Goal: Find contact information: Find contact information

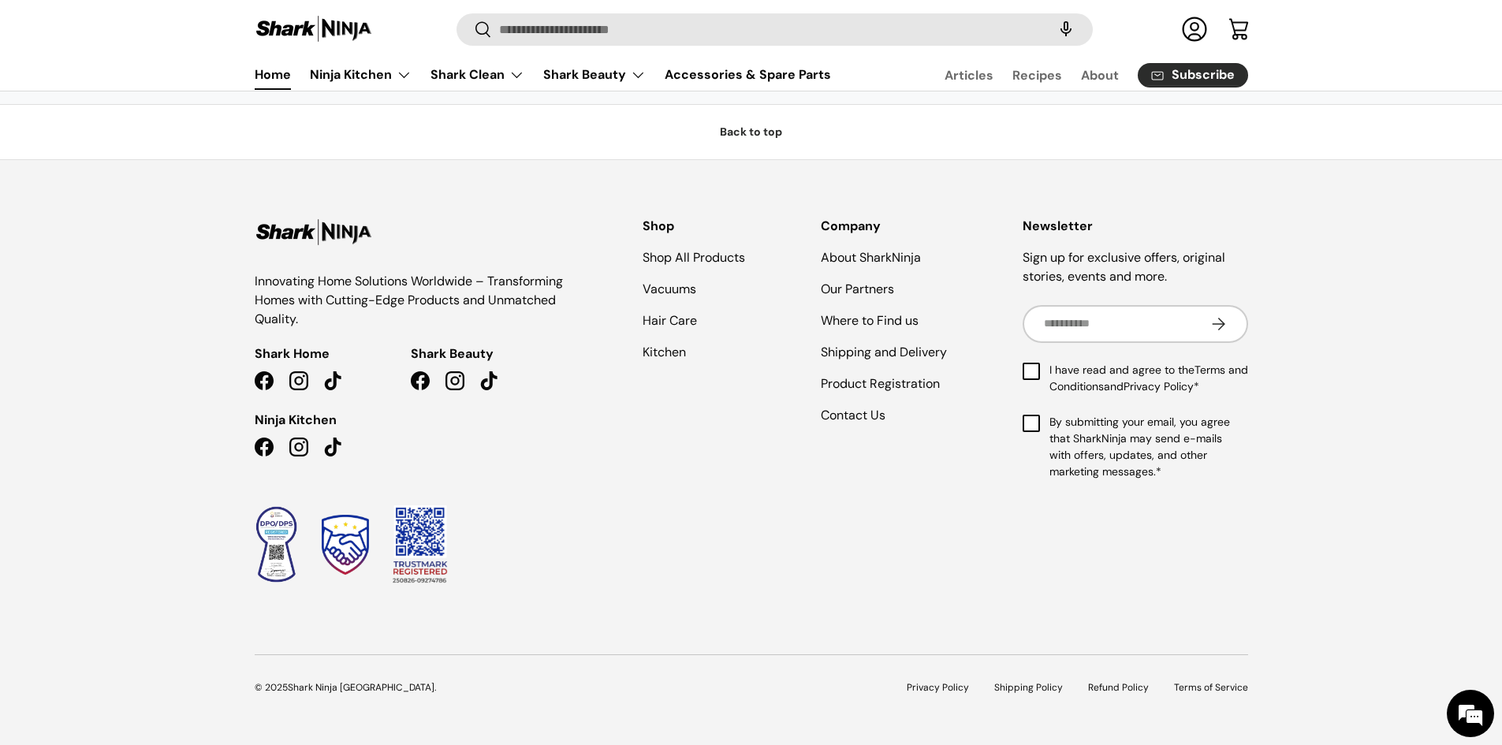
scroll to position [4971, 0]
click at [832, 416] on link "Contact Us" at bounding box center [853, 415] width 65 height 17
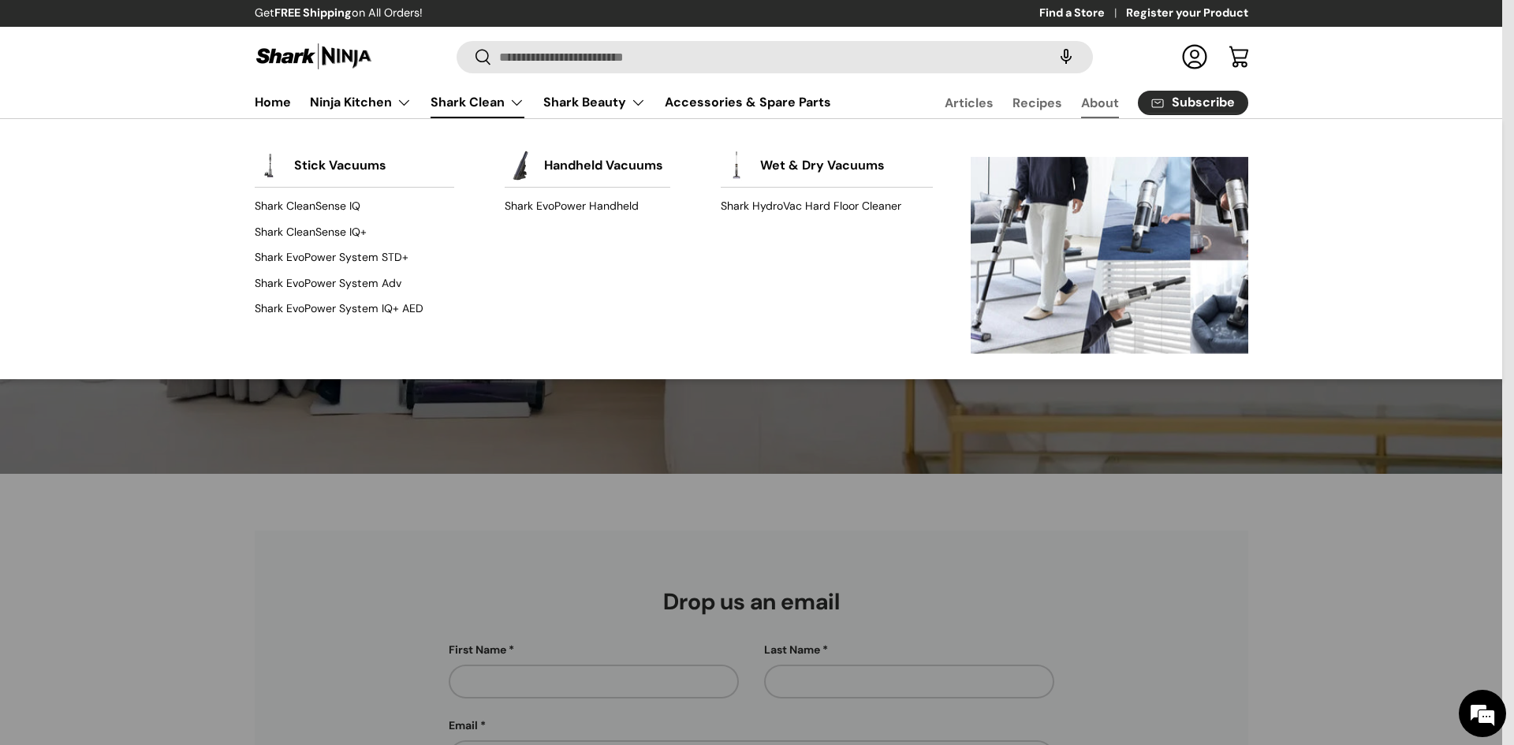
click at [1094, 104] on link "About" at bounding box center [1100, 103] width 38 height 31
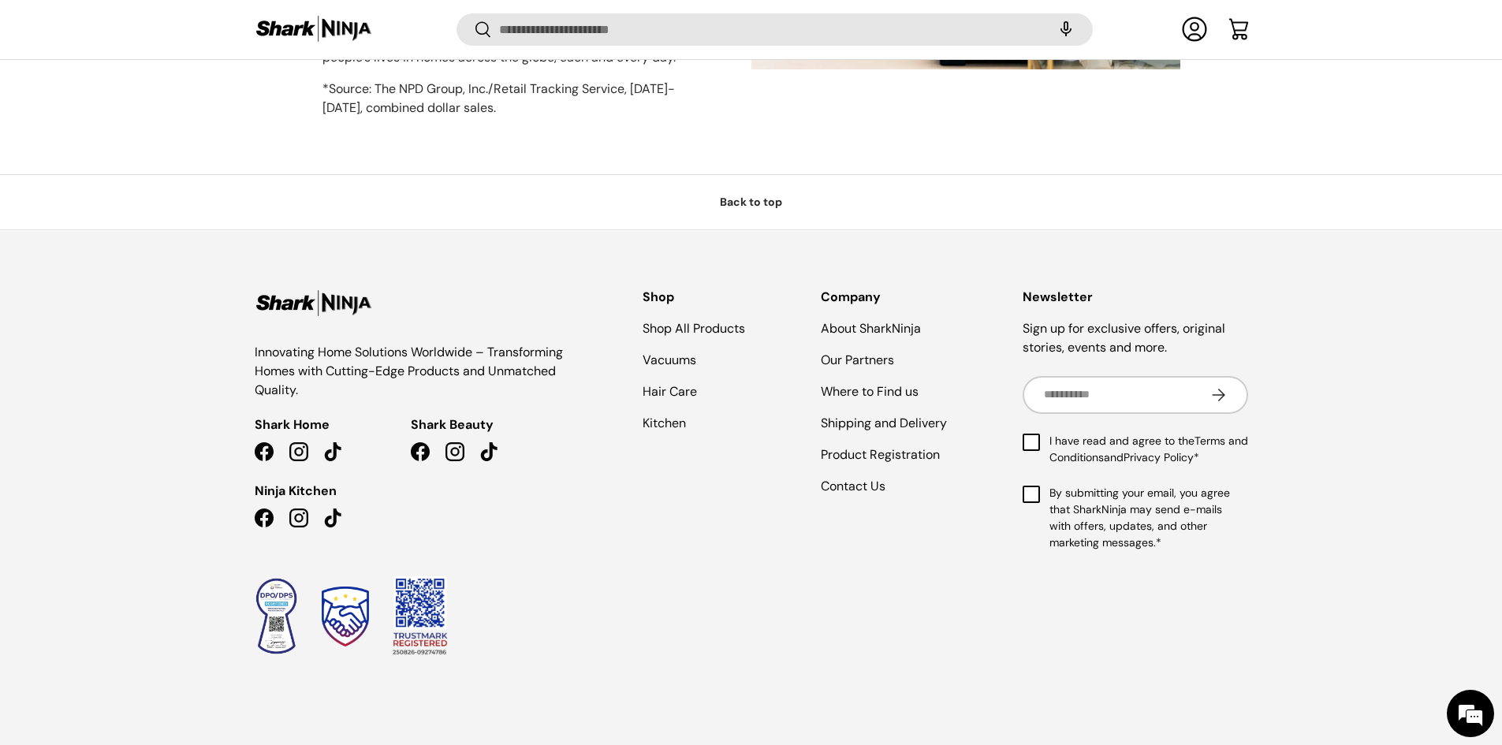
scroll to position [1425, 0]
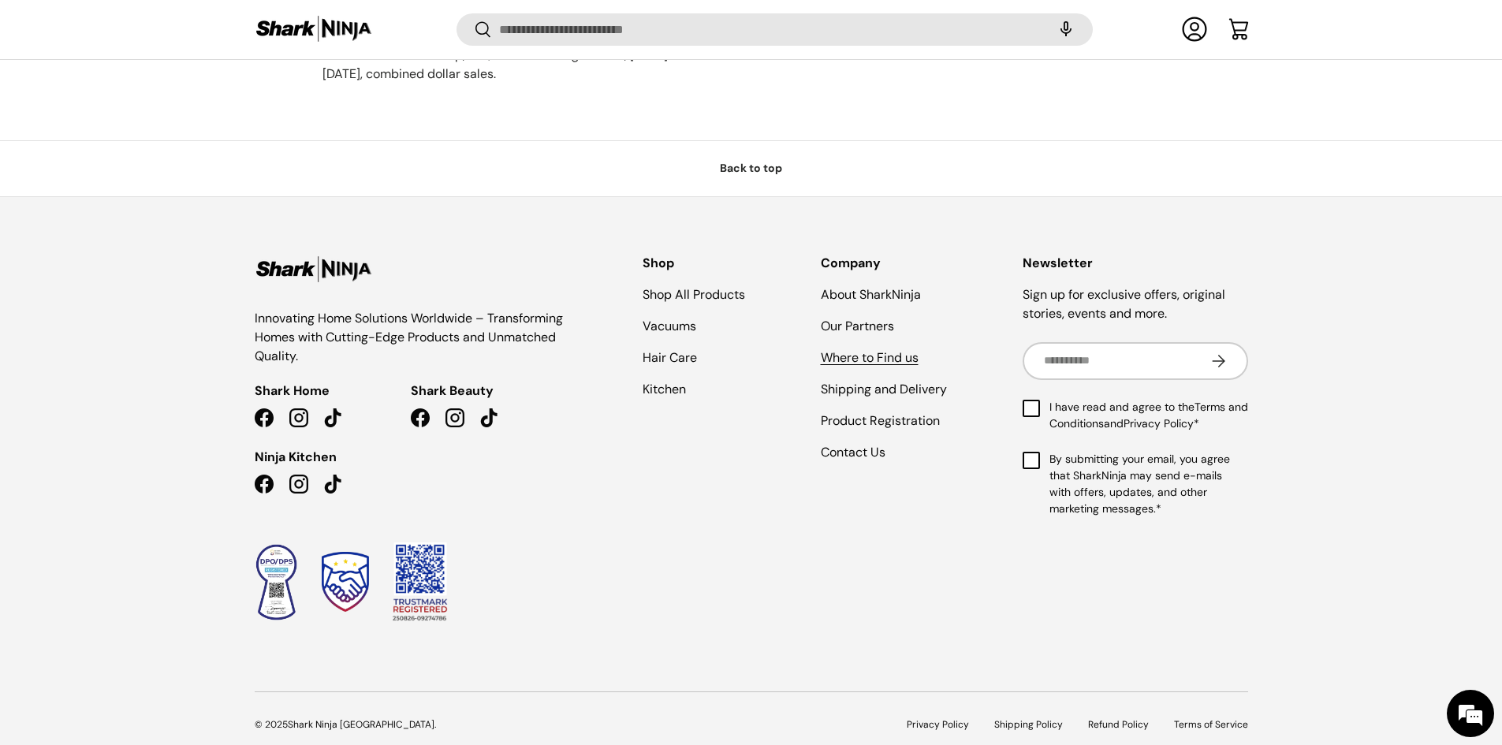
click at [874, 349] on link "Where to Find us" at bounding box center [870, 357] width 98 height 17
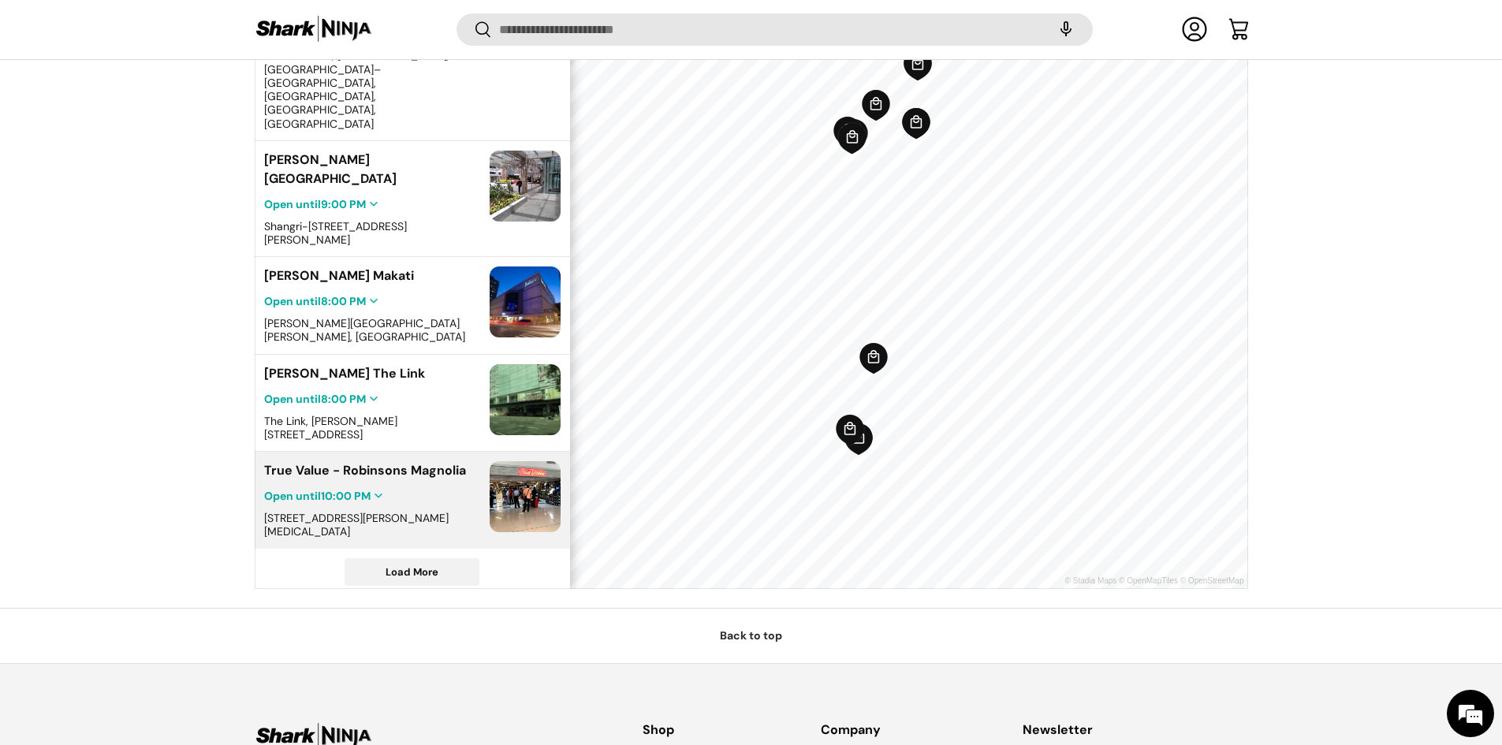
scroll to position [643, 0]
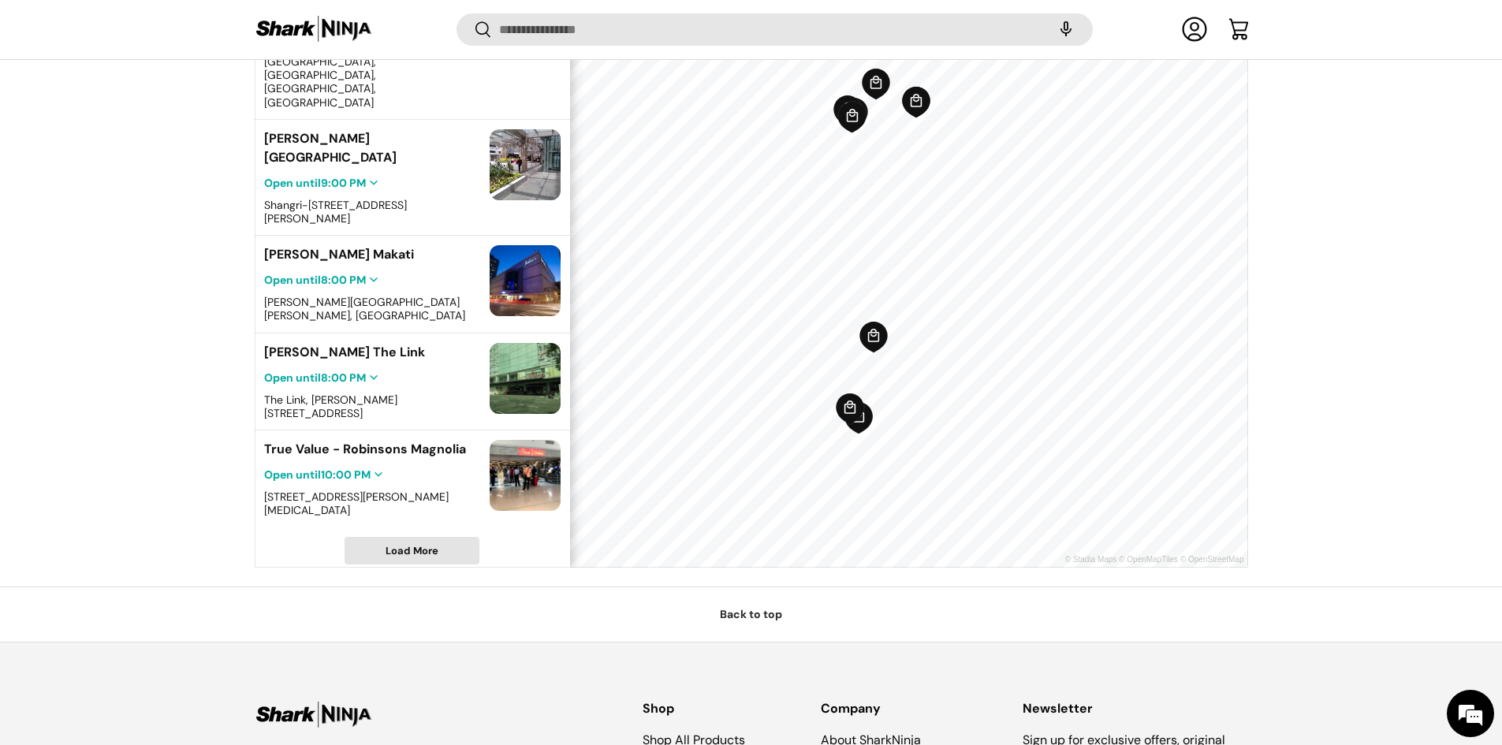
click at [398, 544] on span "Load More" at bounding box center [412, 550] width 53 height 13
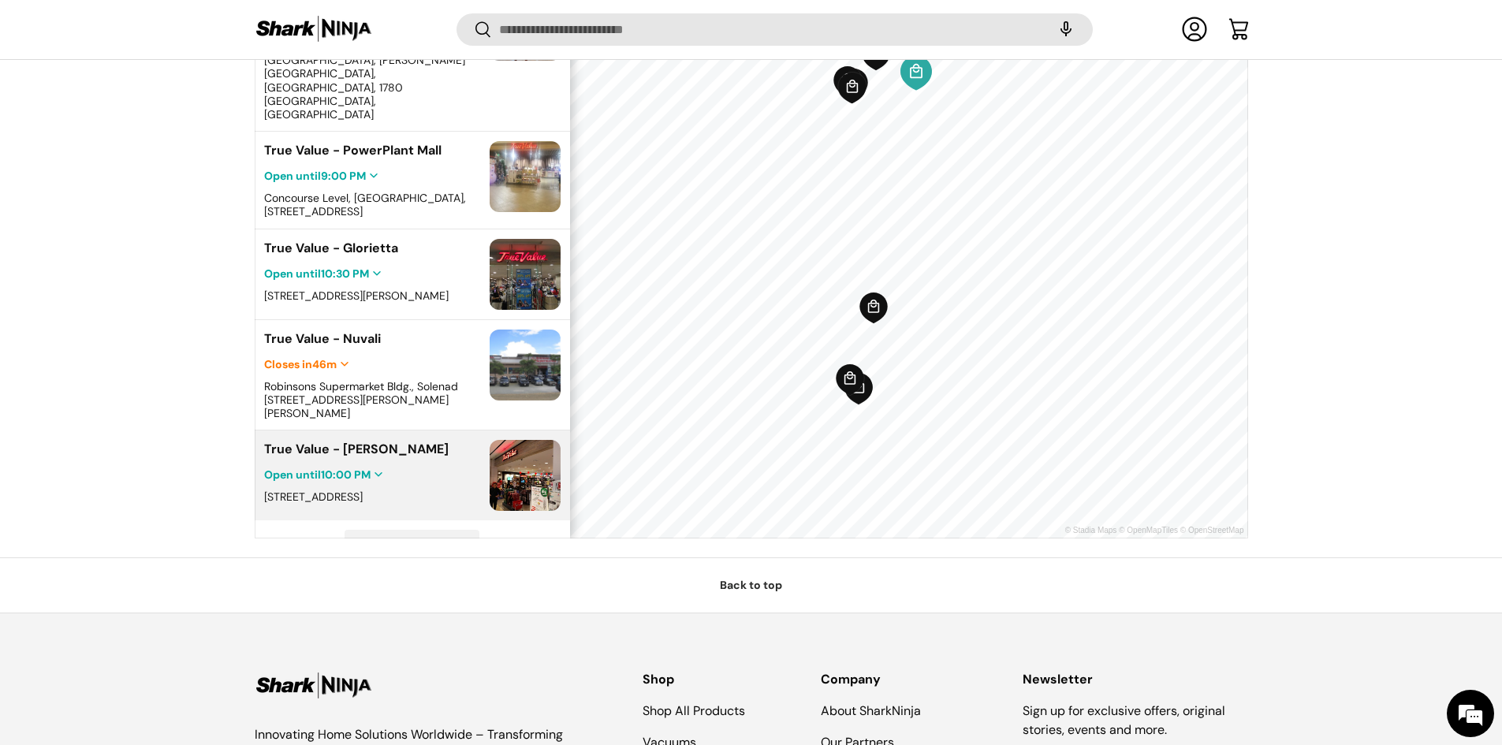
scroll to position [722, 0]
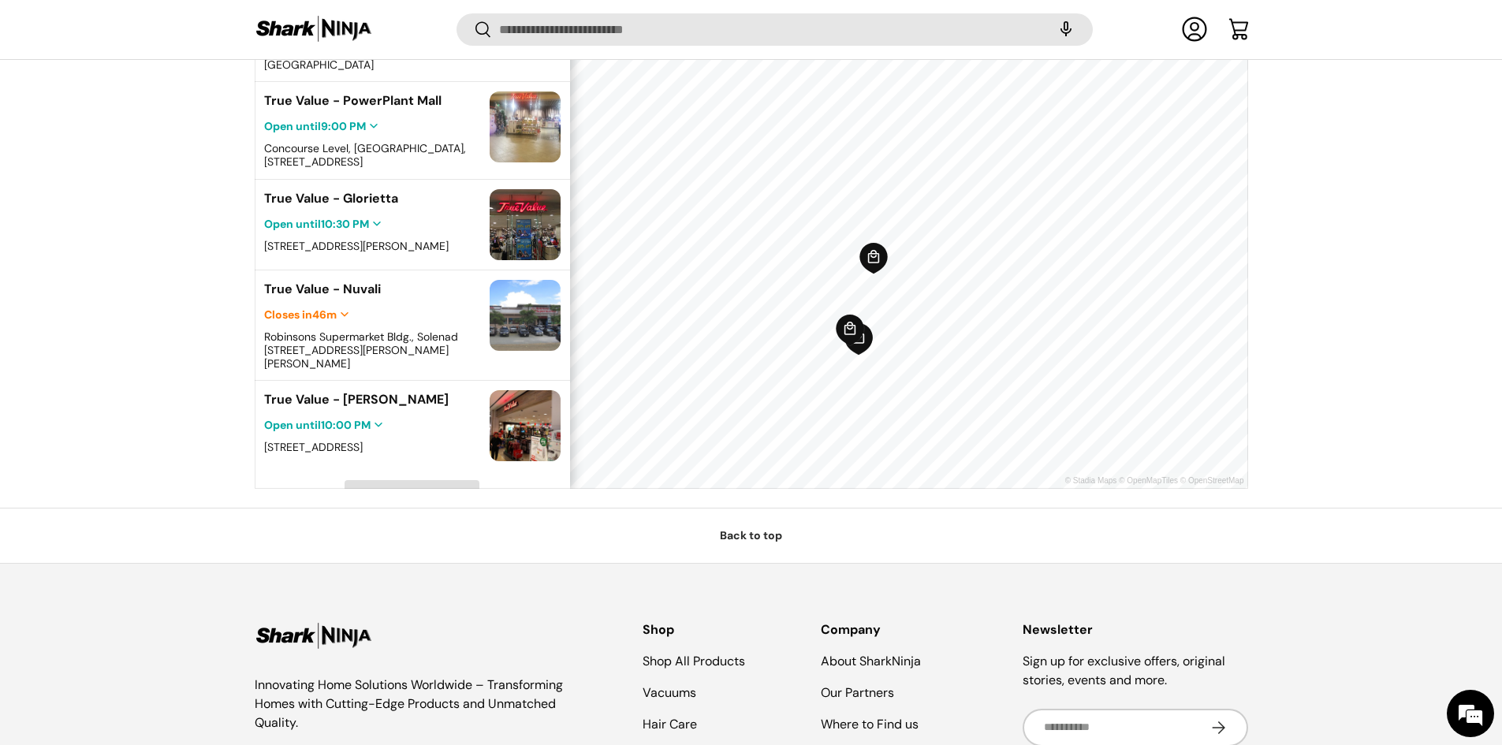
click at [387, 487] on span "Load More" at bounding box center [412, 493] width 53 height 13
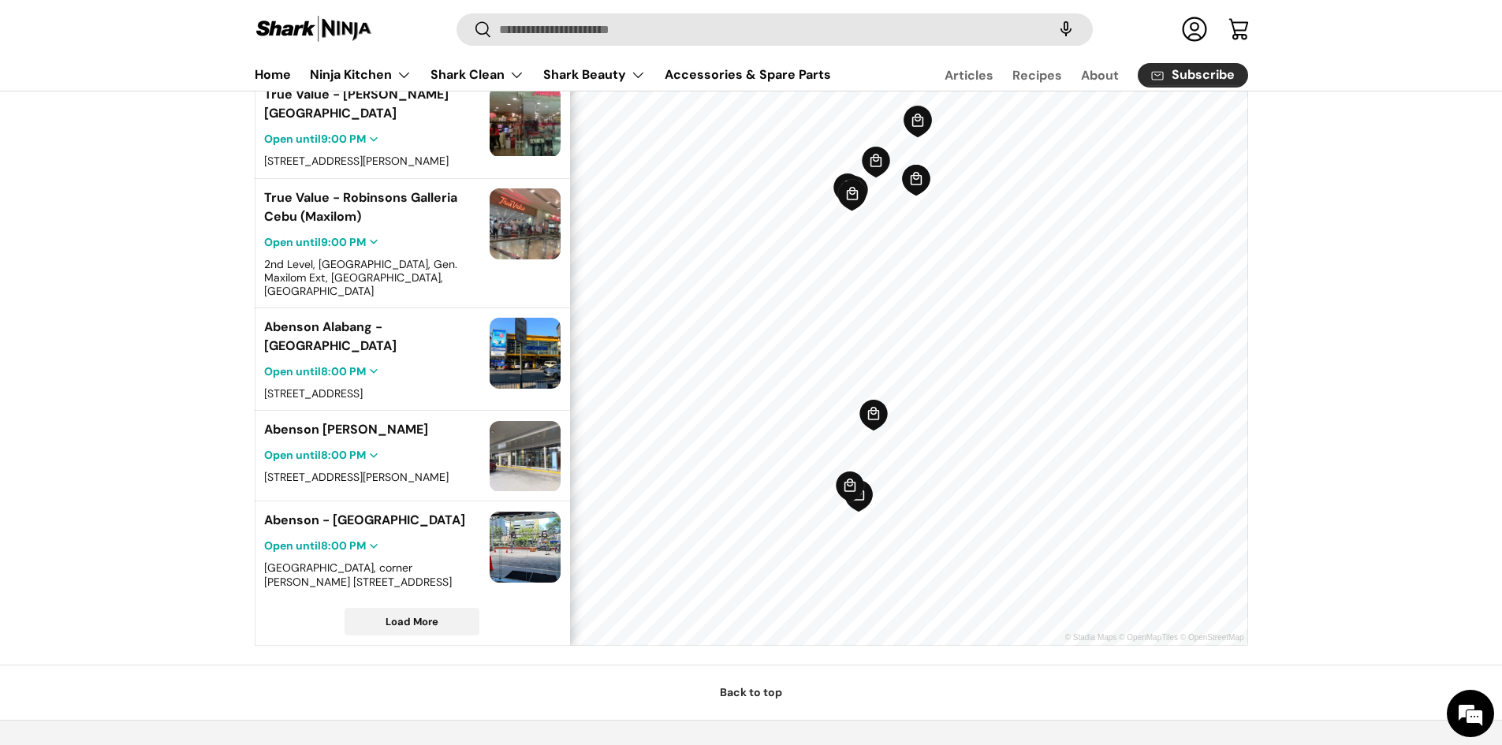
scroll to position [552, 0]
